Goal: Navigation & Orientation: Find specific page/section

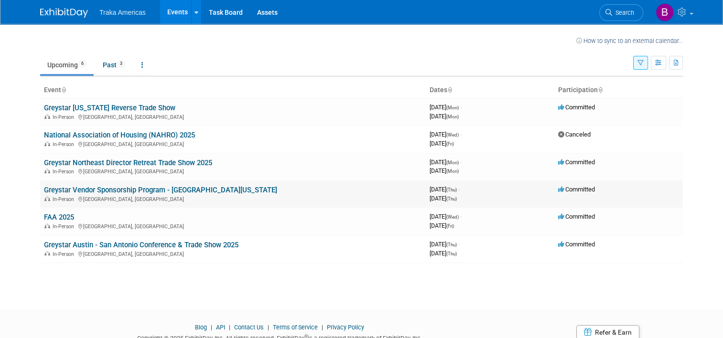
click at [137, 192] on link "Greystar Vendor Sponsorship Program - [GEOGRAPHIC_DATA][US_STATE]" at bounding box center [160, 190] width 233 height 9
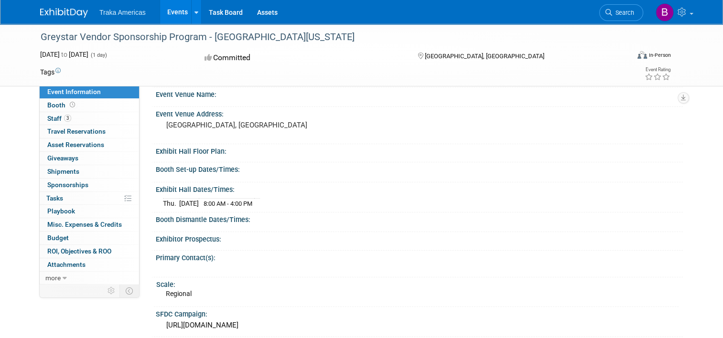
scroll to position [48, 0]
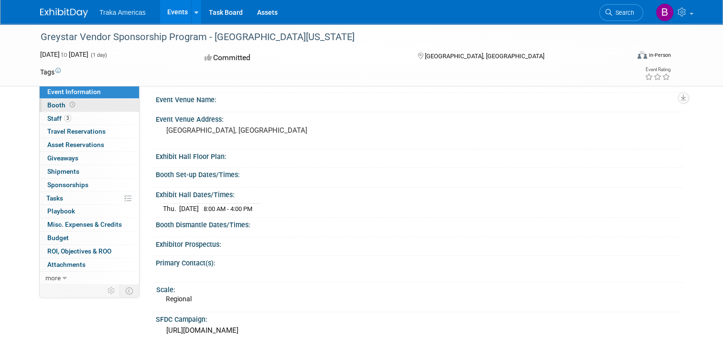
click at [47, 105] on span "Booth" at bounding box center [62, 105] width 30 height 8
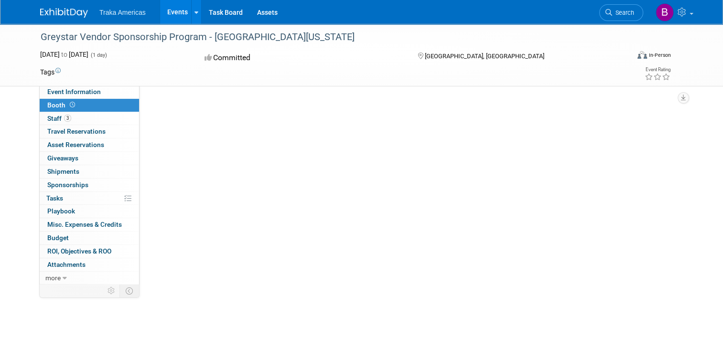
scroll to position [0, 0]
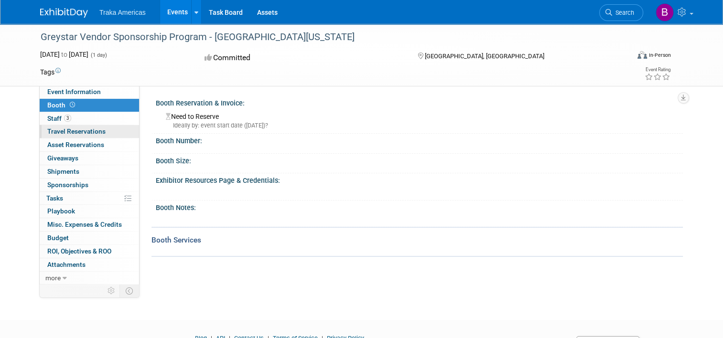
click at [79, 134] on span "Travel Reservations 0" at bounding box center [76, 132] width 58 height 8
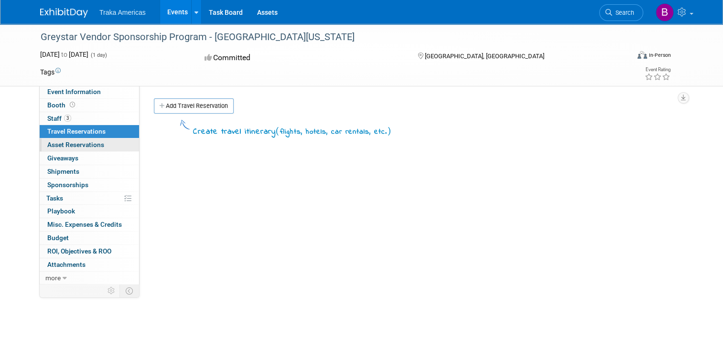
click at [82, 143] on span "Asset Reservations 0" at bounding box center [75, 145] width 57 height 8
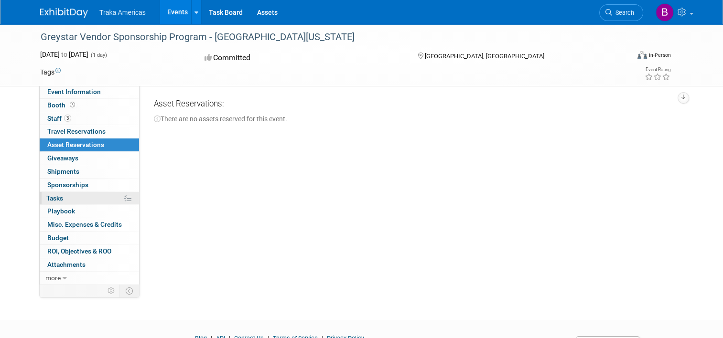
click at [67, 203] on link "0% Tasks 0%" at bounding box center [89, 198] width 99 height 13
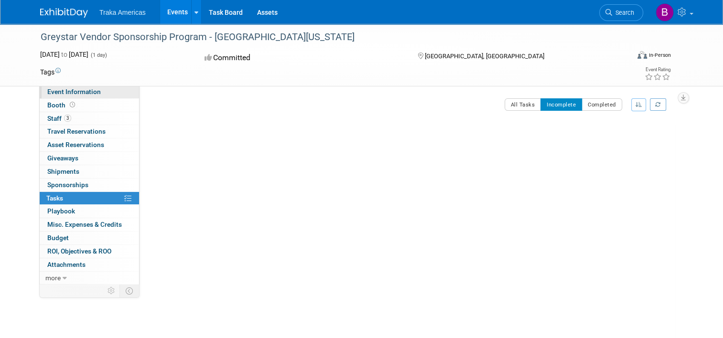
click at [80, 94] on span "Event Information" at bounding box center [73, 92] width 53 height 8
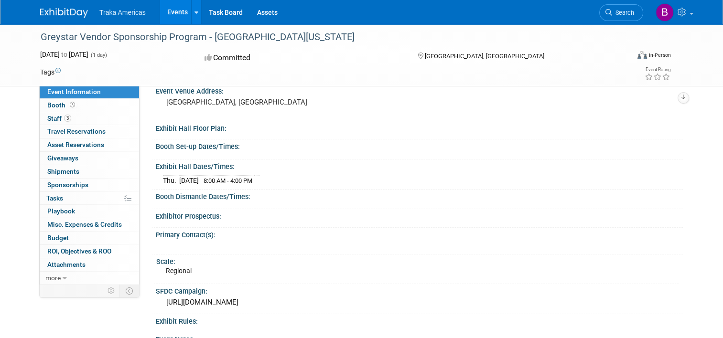
scroll to position [96, 0]
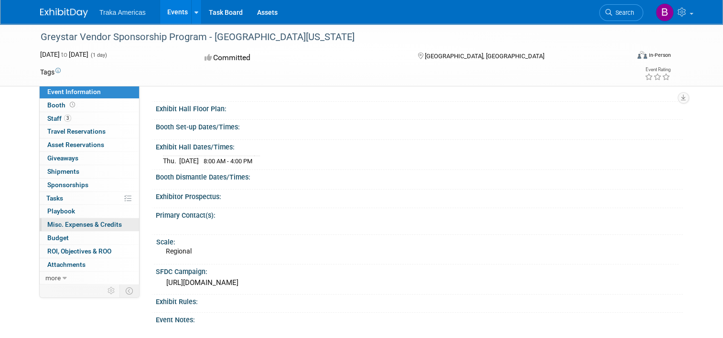
click at [83, 226] on span "Misc. Expenses & Credits 0" at bounding box center [84, 225] width 75 height 8
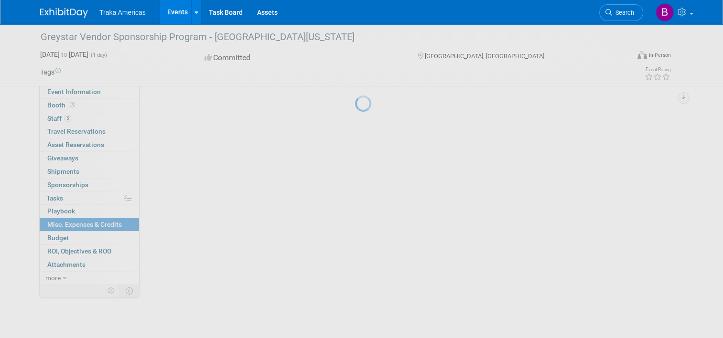
scroll to position [0, 0]
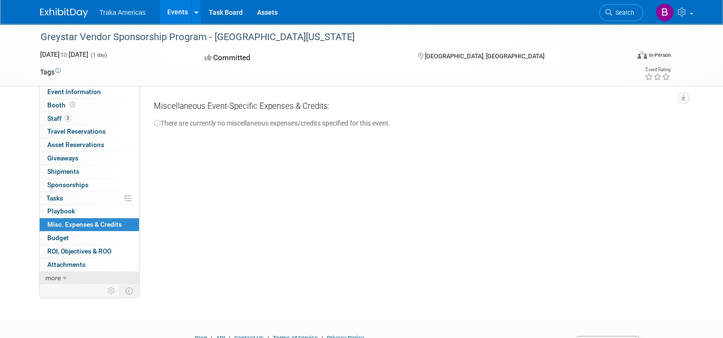
click at [55, 277] on link "more" at bounding box center [89, 278] width 99 height 13
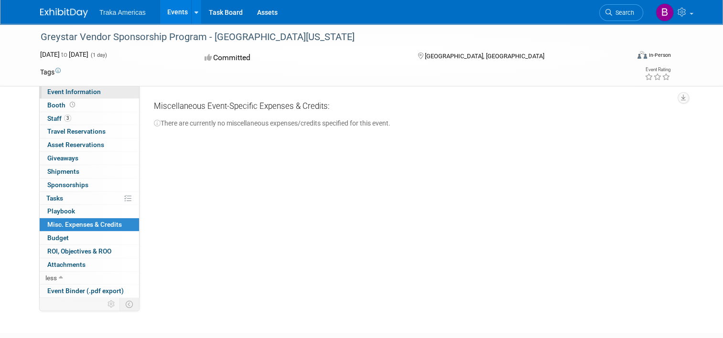
click at [74, 91] on span "Event Information" at bounding box center [73, 92] width 53 height 8
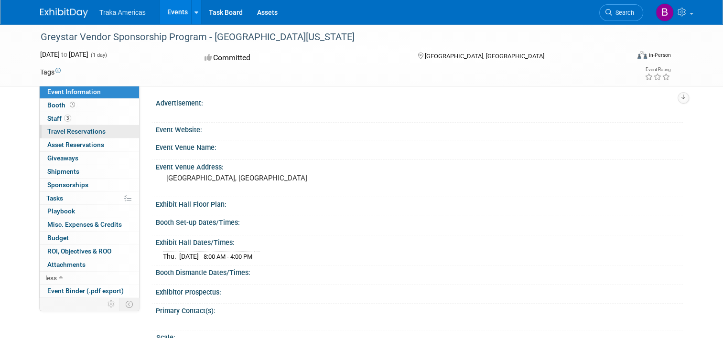
click at [84, 133] on span "Travel Reservations 0" at bounding box center [76, 132] width 58 height 8
